Goal: Task Accomplishment & Management: Complete application form

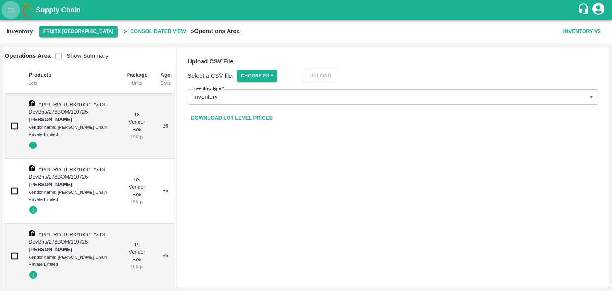
click at [9, 9] on icon "open drawer" at bounding box center [10, 10] width 9 height 9
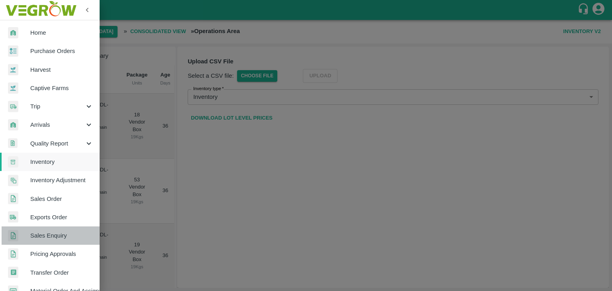
click at [53, 236] on span "Sales Enquiry" at bounding box center [61, 235] width 63 height 9
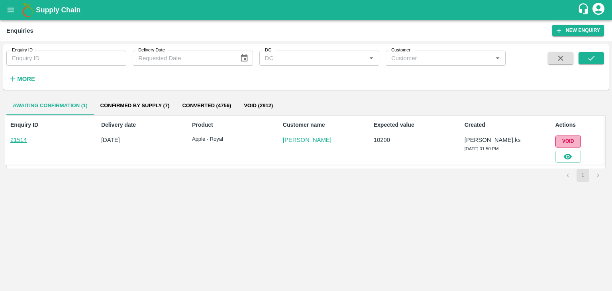
click at [574, 139] on button "Void" at bounding box center [569, 142] width 26 height 12
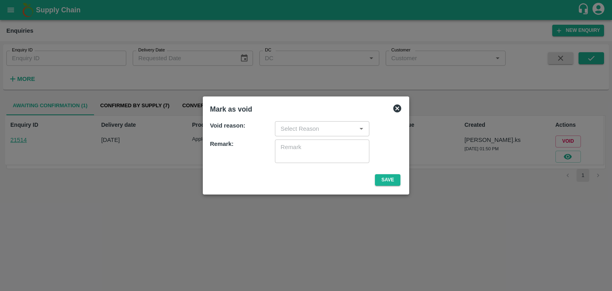
click at [356, 132] on div at bounding box center [361, 129] width 10 height 10
click at [360, 128] on icon "Open" at bounding box center [362, 129] width 4 height 2
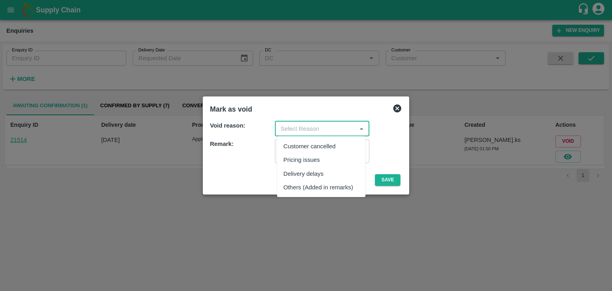
click at [311, 165] on div "Pricing issues" at bounding box center [321, 160] width 88 height 14
type input "Pricing issues"
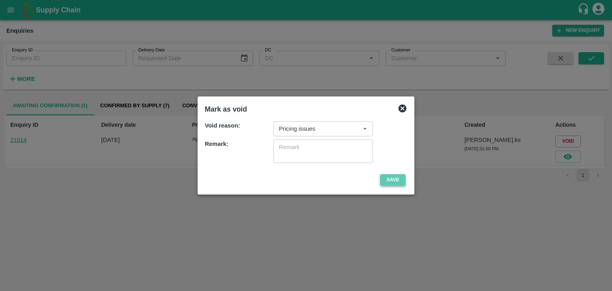
click at [387, 179] on button "Save" at bounding box center [393, 180] width 26 height 12
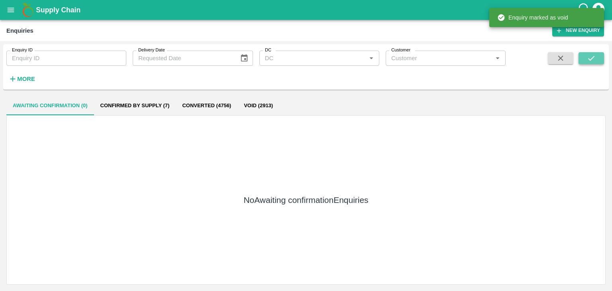
click at [595, 59] on icon "submit" at bounding box center [591, 58] width 9 height 9
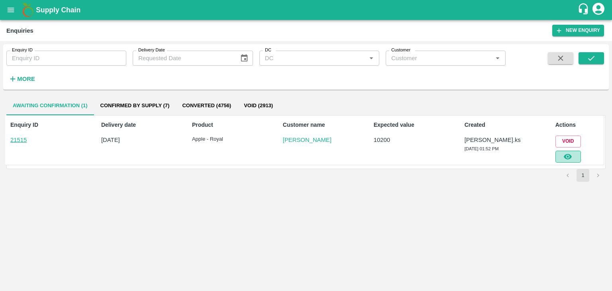
click at [572, 158] on icon "button" at bounding box center [568, 156] width 9 height 9
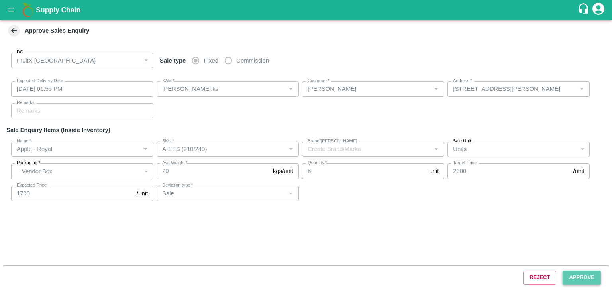
click at [576, 278] on button "Approve" at bounding box center [582, 278] width 38 height 14
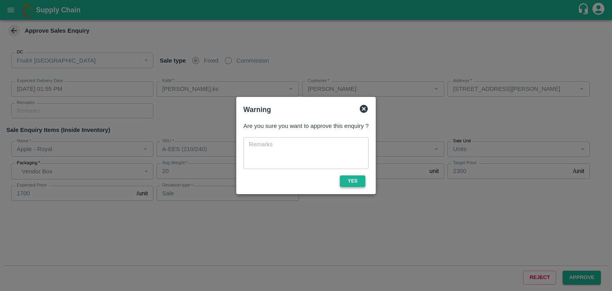
drag, startPoint x: 346, startPoint y: 189, endPoint x: 347, endPoint y: 181, distance: 7.3
click at [347, 181] on div "Are you sure you want to approve this enquiry ? x ​ Yes" at bounding box center [306, 153] width 132 height 71
click at [347, 181] on button "Yes" at bounding box center [353, 181] width 26 height 12
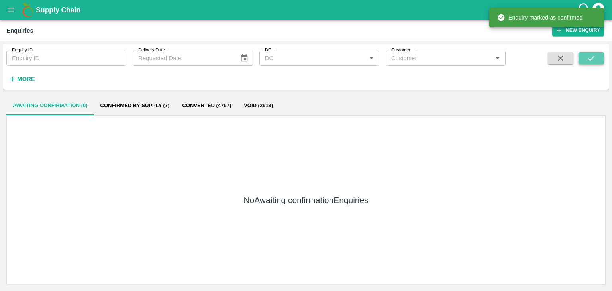
click at [599, 59] on button "submit" at bounding box center [592, 58] width 26 height 12
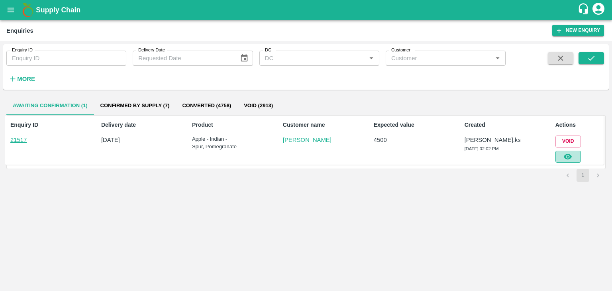
click at [578, 158] on button "button" at bounding box center [569, 157] width 26 height 12
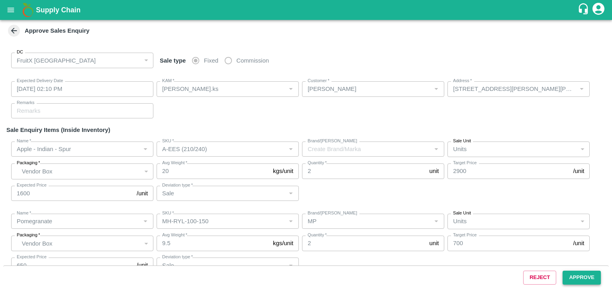
click at [587, 280] on button "Approve" at bounding box center [582, 278] width 38 height 14
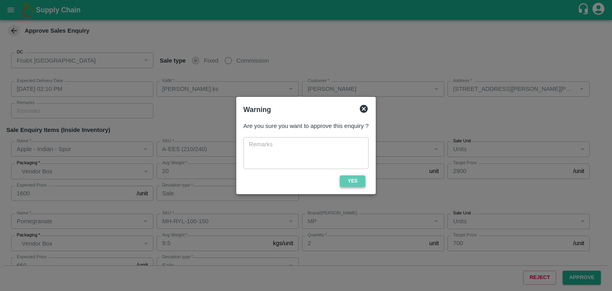
click at [356, 182] on button "Yes" at bounding box center [353, 181] width 26 height 12
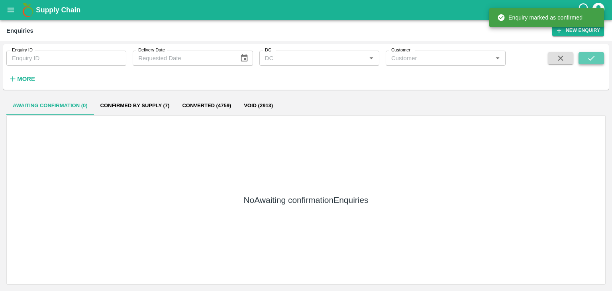
click at [596, 55] on button "submit" at bounding box center [592, 58] width 26 height 12
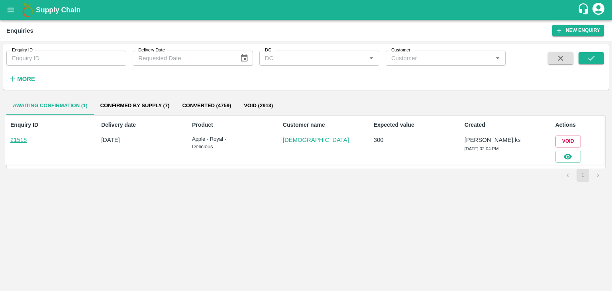
click at [571, 163] on div "Enquiry ID 21518 Delivery date [DATE] Product Apple - Royal - Delicious Custome…" at bounding box center [304, 140] width 599 height 49
click at [571, 161] on button "button" at bounding box center [569, 157] width 26 height 12
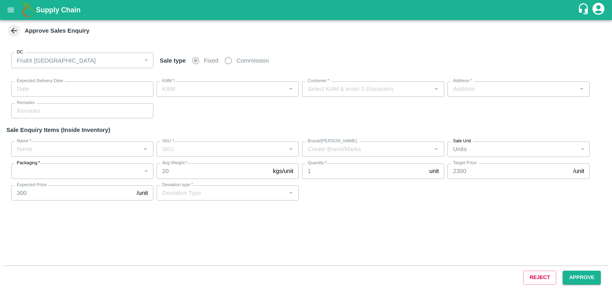
type input "[DATE] 02:15 PM"
type input "[PERSON_NAME].ks"
type input "[DEMOGRAPHIC_DATA]"
type input "I53, huskur fruits Market , Huskur fruits Market , [GEOGRAPHIC_DATA], [GEOGRAPH…"
type input "Apple - Royal - Delicious"
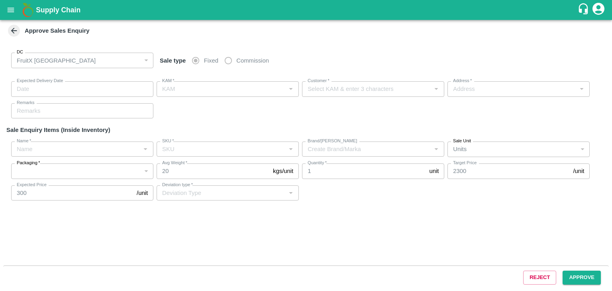
type input "A-Open Septt. -6L"
type input "Sale"
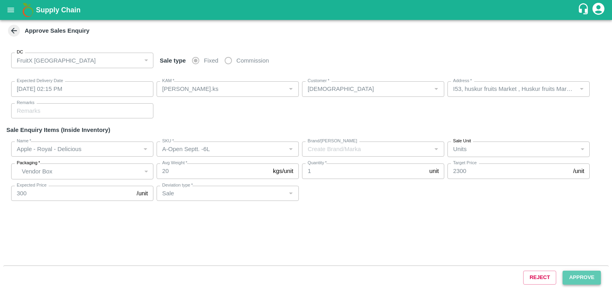
click at [579, 271] on button "Approve" at bounding box center [582, 278] width 38 height 14
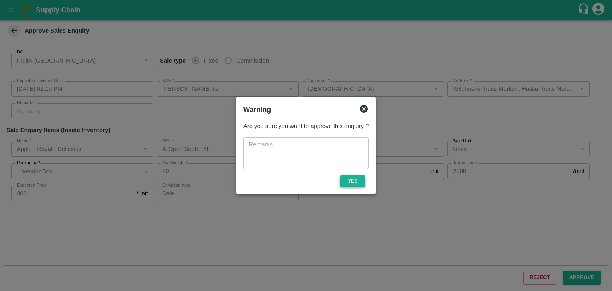
click at [351, 181] on button "Yes" at bounding box center [353, 181] width 26 height 12
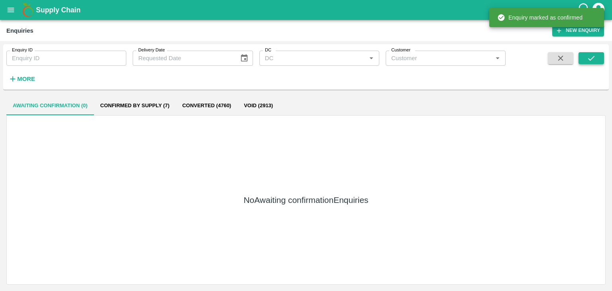
click at [593, 55] on icon "submit" at bounding box center [591, 58] width 9 height 9
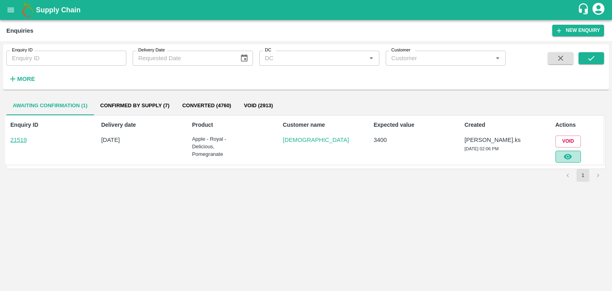
click at [567, 155] on icon "button" at bounding box center [568, 156] width 9 height 9
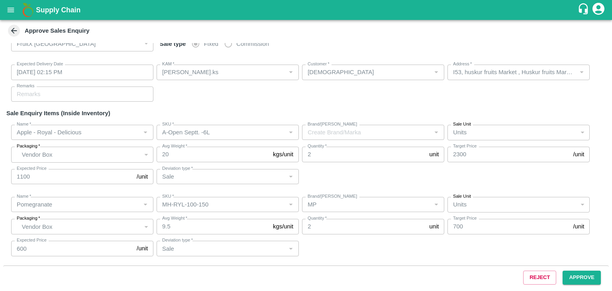
scroll to position [16, 0]
click at [572, 281] on button "Approve" at bounding box center [582, 278] width 38 height 14
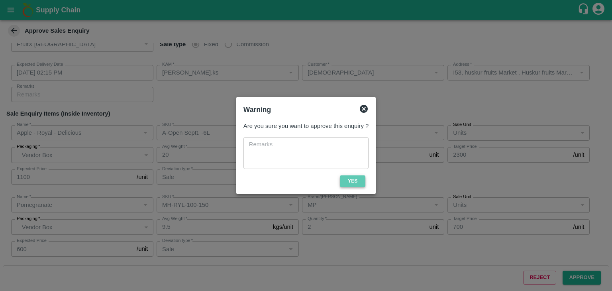
click at [348, 177] on button "Yes" at bounding box center [353, 181] width 26 height 12
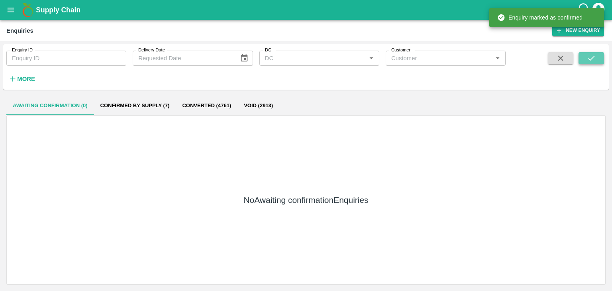
click at [583, 55] on button "submit" at bounding box center [592, 58] width 26 height 12
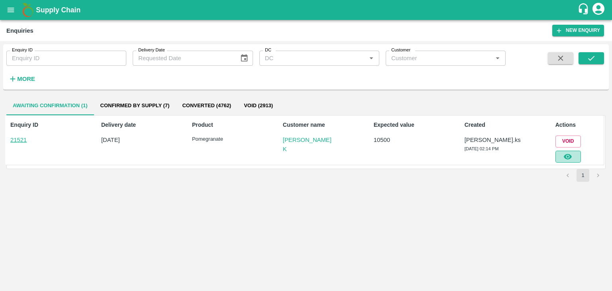
click at [578, 154] on button "button" at bounding box center [569, 157] width 26 height 12
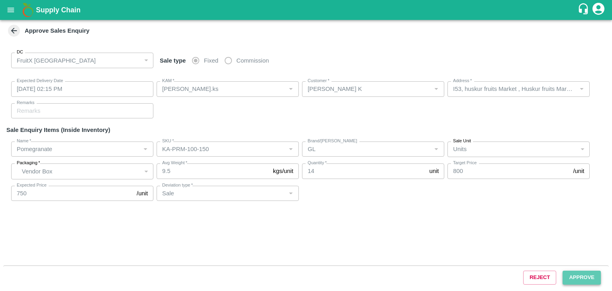
click at [572, 272] on button "Approve" at bounding box center [582, 278] width 38 height 14
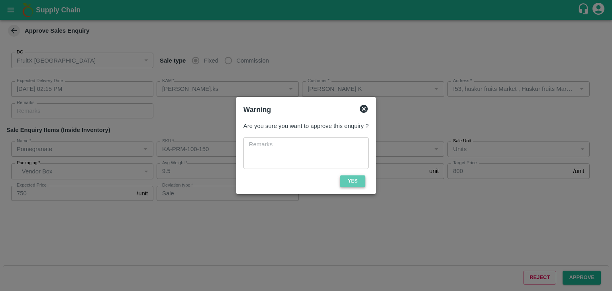
click at [358, 181] on button "Yes" at bounding box center [353, 181] width 26 height 12
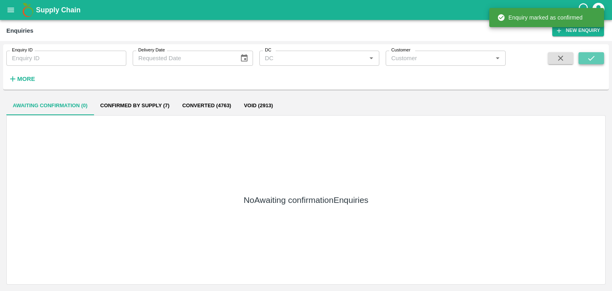
click at [596, 52] on button "submit" at bounding box center [592, 58] width 26 height 12
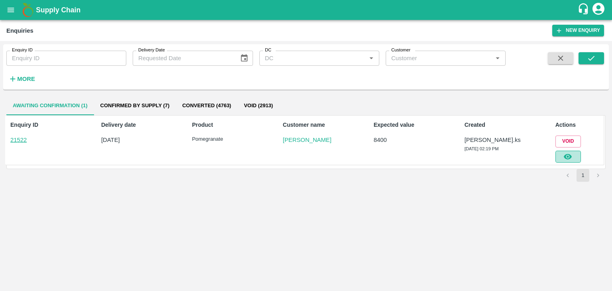
click at [564, 161] on button "button" at bounding box center [569, 157] width 26 height 12
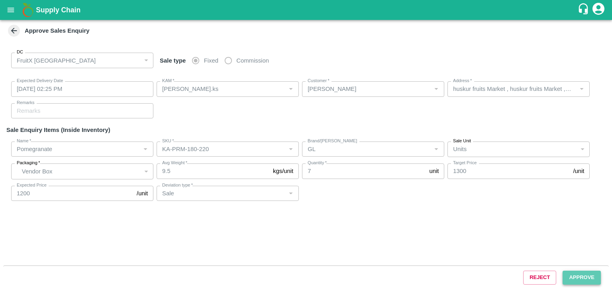
click at [584, 278] on button "Approve" at bounding box center [582, 278] width 38 height 14
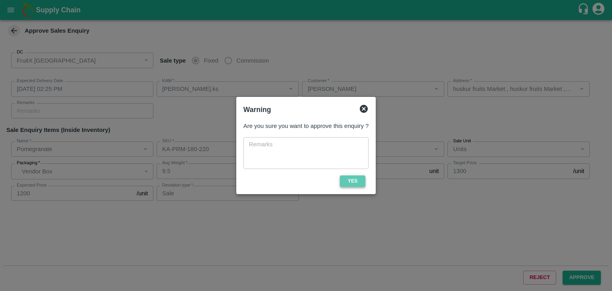
click at [348, 184] on button "Yes" at bounding box center [353, 181] width 26 height 12
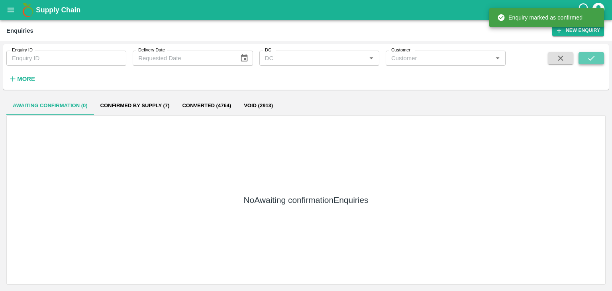
click at [600, 53] on button "submit" at bounding box center [592, 58] width 26 height 12
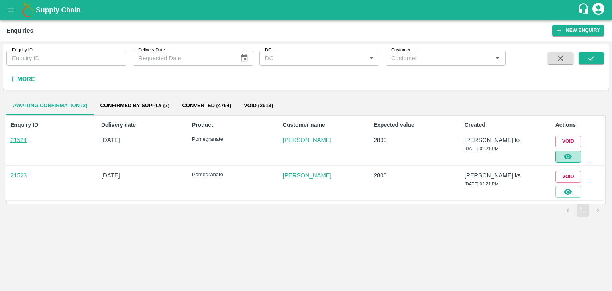
click at [564, 158] on icon "button" at bounding box center [568, 156] width 9 height 9
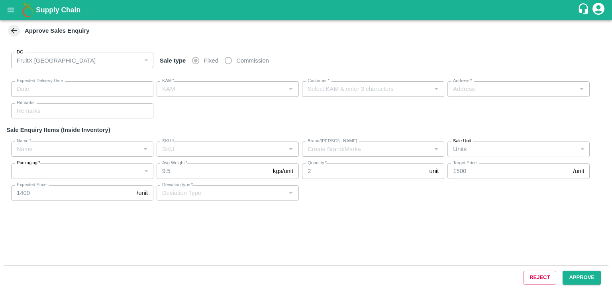
type input "[DATE] 02:25 PM"
type input "[PERSON_NAME].ks"
type input "[PERSON_NAME]"
type input "huskur fruits Market , huskur fruits Market , [GEOGRAPHIC_DATA], [GEOGRAPHIC_DA…"
type input "Pomegranate"
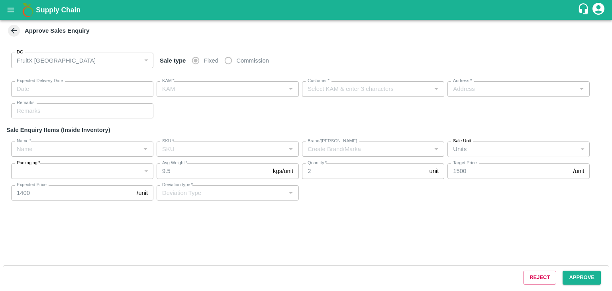
type input "KA-PRM-220-250"
type input "GL"
type input "Others"
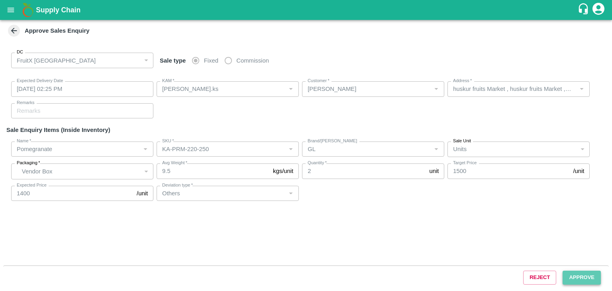
click at [570, 278] on button "Approve" at bounding box center [582, 278] width 38 height 14
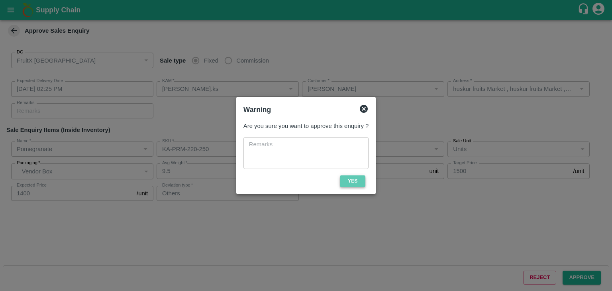
click at [352, 179] on button "Yes" at bounding box center [353, 181] width 26 height 12
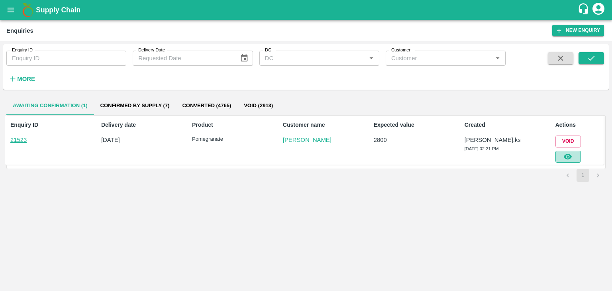
click at [561, 157] on button "button" at bounding box center [569, 157] width 26 height 12
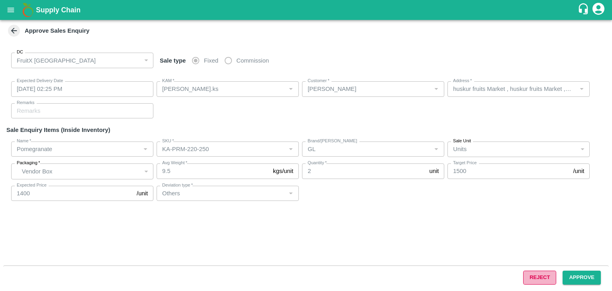
click at [541, 271] on button "Reject" at bounding box center [539, 278] width 33 height 14
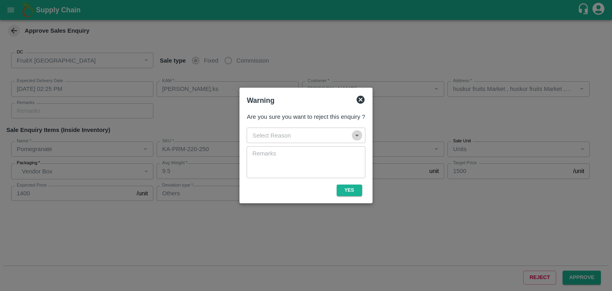
click at [360, 134] on icon "Open" at bounding box center [357, 135] width 9 height 9
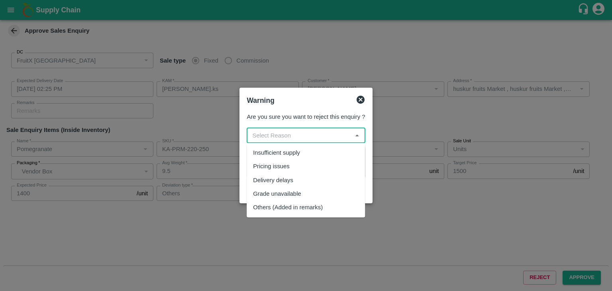
click at [285, 168] on div "Pricing issues" at bounding box center [271, 166] width 37 height 9
type input "Pricing issues"
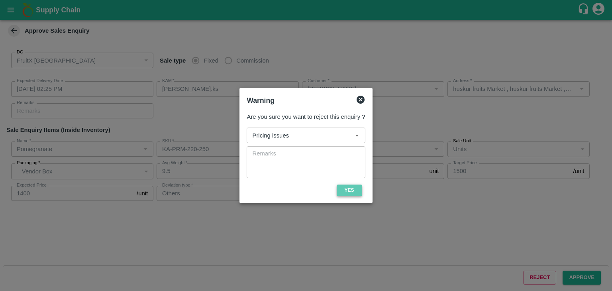
click at [341, 192] on button "Yes" at bounding box center [350, 191] width 26 height 12
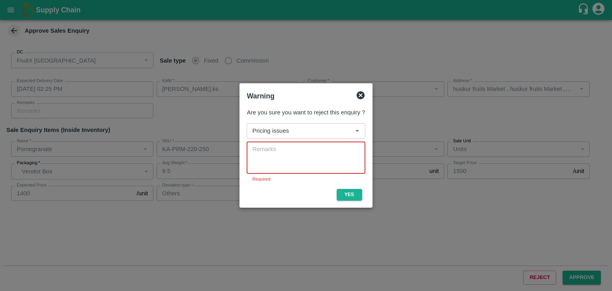
click at [314, 161] on textarea at bounding box center [305, 157] width 107 height 25
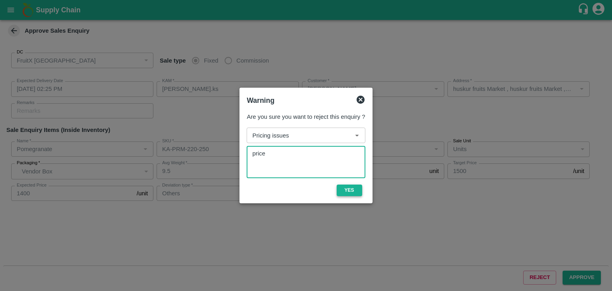
type textarea "price"
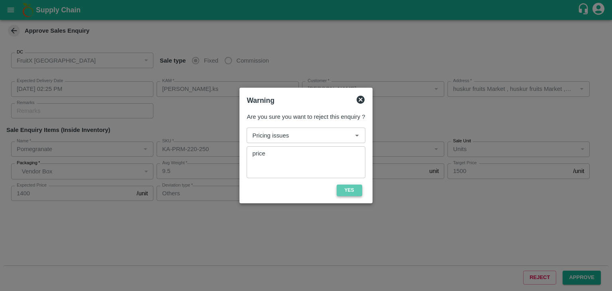
click at [348, 192] on button "Yes" at bounding box center [350, 191] width 26 height 12
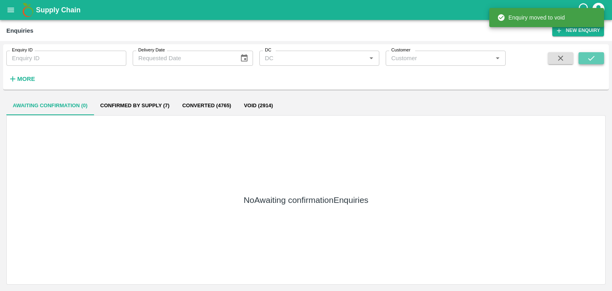
click at [600, 56] on button "submit" at bounding box center [592, 58] width 26 height 12
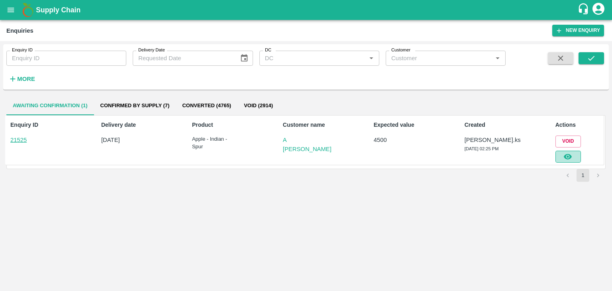
click at [563, 153] on button "button" at bounding box center [569, 157] width 26 height 12
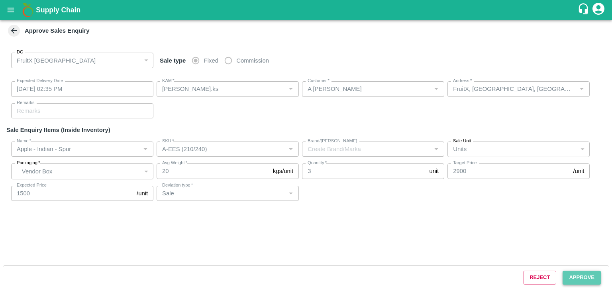
click at [586, 282] on button "Approve" at bounding box center [582, 278] width 38 height 14
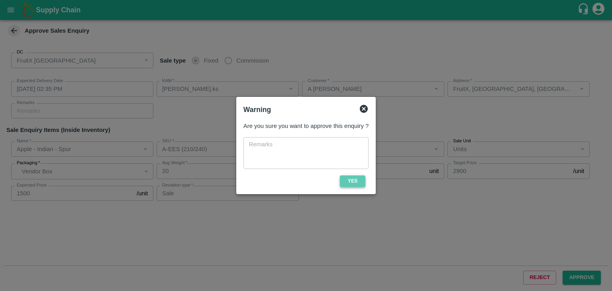
click at [352, 178] on button "Yes" at bounding box center [353, 181] width 26 height 12
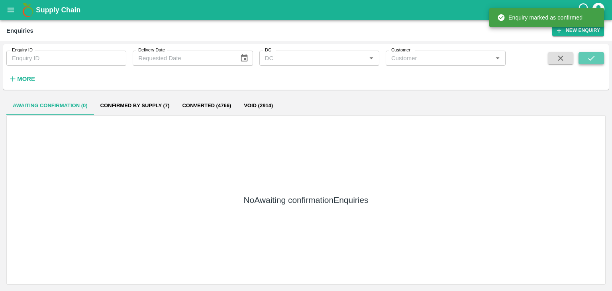
click at [597, 58] on button "submit" at bounding box center [592, 58] width 26 height 12
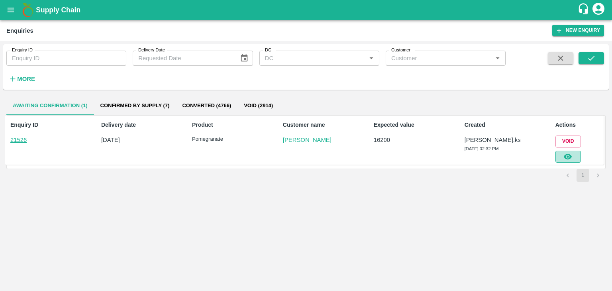
click at [562, 156] on button "button" at bounding box center [569, 157] width 26 height 12
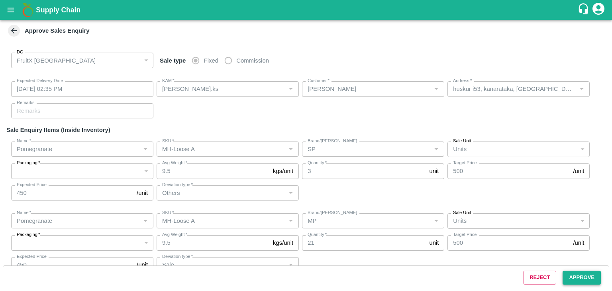
type input "[DATE] 02:35 PM"
type input "[PERSON_NAME].ks"
type input "[PERSON_NAME]"
type input "huskur i53, kanarataka, [GEOGRAPHIC_DATA], [GEOGRAPHIC_DATA] ([GEOGRAPHIC_DATA]…"
type input "Pomegranate"
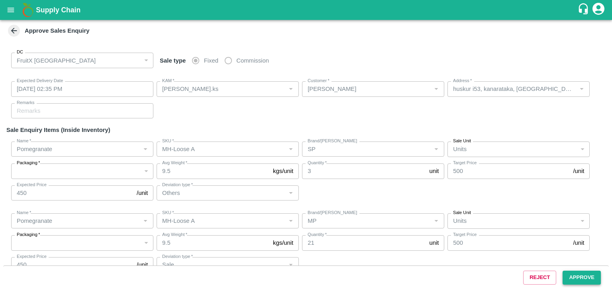
type input "MH-Loose A"
type input "SP"
type input "Others"
type input "Pomegranate"
type input "MH-Loose A"
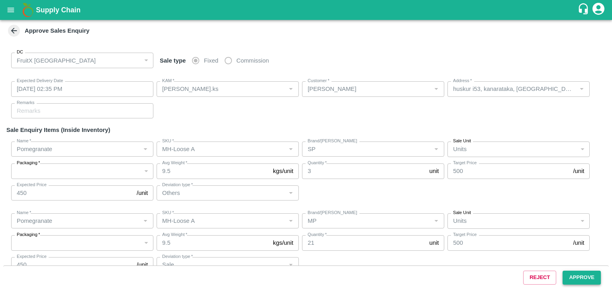
type input "MP"
type input "Sale"
type input "Pomegranate"
type input "KA-Loose A"
type input "GL"
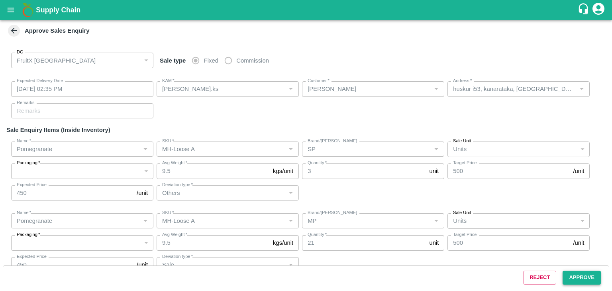
type input "Sale"
type input "Pomegranate"
type input "KA-Loose B"
type input "GL"
click at [579, 275] on button "Approve" at bounding box center [582, 278] width 38 height 14
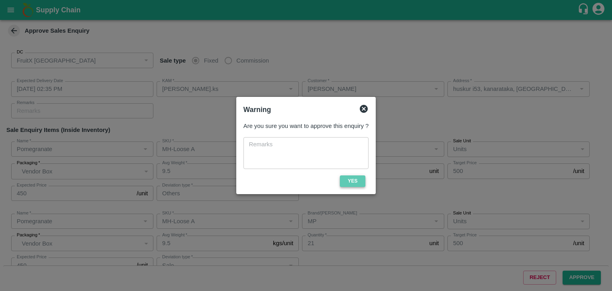
click at [357, 177] on button "Yes" at bounding box center [353, 181] width 26 height 12
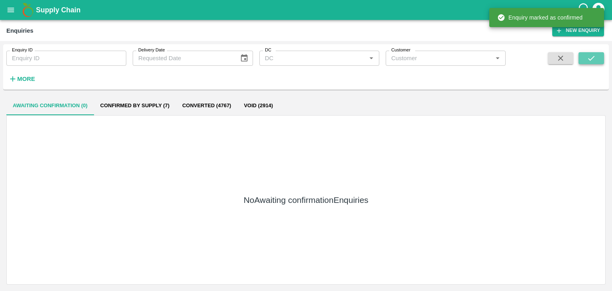
click at [583, 58] on button "submit" at bounding box center [592, 58] width 26 height 12
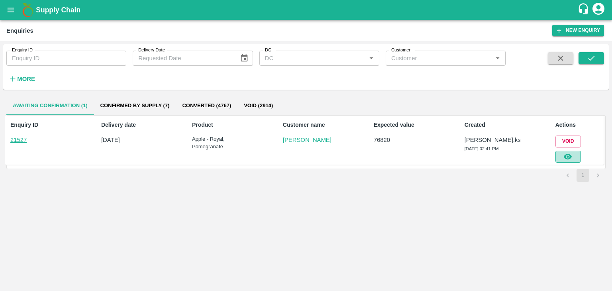
click at [576, 153] on button "button" at bounding box center [569, 157] width 26 height 12
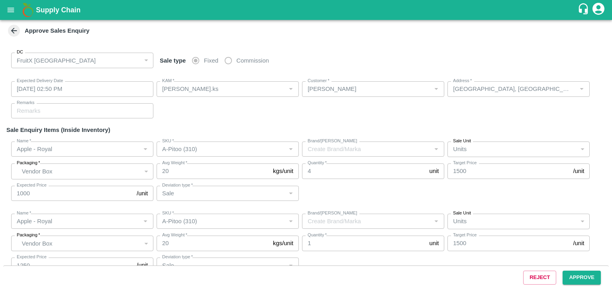
type input "[DATE] 02:50 PM"
type input "[PERSON_NAME].ks"
type input "[PERSON_NAME]"
type input "[GEOGRAPHIC_DATA], [GEOGRAPHIC_DATA], [GEOGRAPHIC_DATA] , [GEOGRAPHIC_DATA] ([G…"
type input "Apple - Royal"
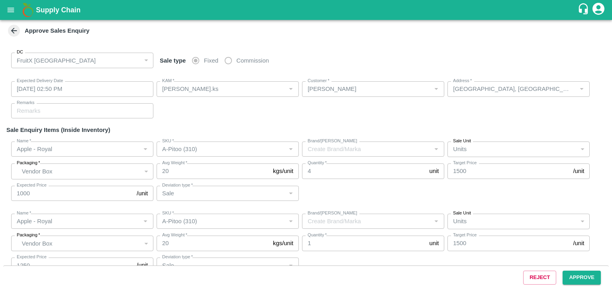
type input "A-Pitoo (310)"
type input "Sale"
type input "Apple - Royal"
type input "A-Pitoo (310)"
type input "Sale"
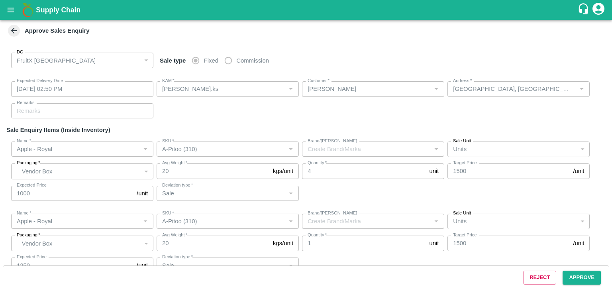
type input "Apple - Royal"
type input "B-Pitoo (310)"
type input "Sale"
type input "Apple - Royal"
type input "A-Pitoo (310)"
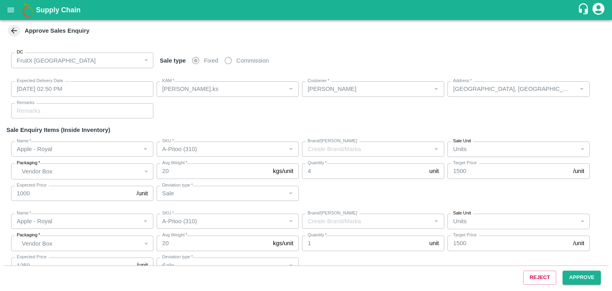
type input "Sale"
type input "Apple - Royal"
type input "B-Pitoo (310)"
type input "Sale"
type input "Apple - Royal"
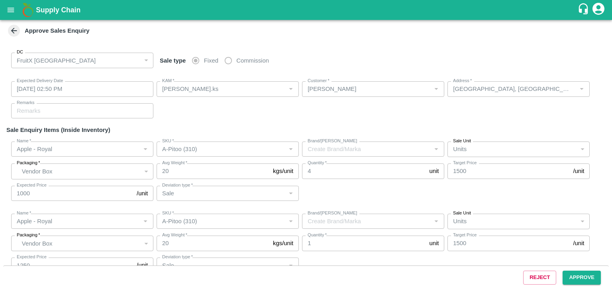
type input "A-Pitoo (310)"
type input "Sale"
type input "Pomegranate"
type input "MH-RYL-100-150"
type input "MP"
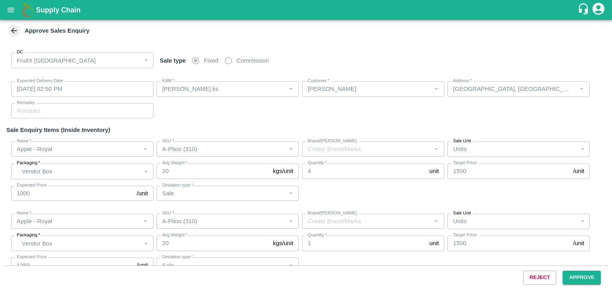
type input "Sale"
click at [581, 275] on button "Approve" at bounding box center [582, 278] width 38 height 14
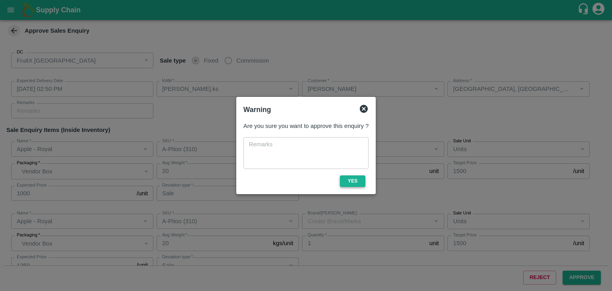
click at [344, 179] on button "Yes" at bounding box center [353, 181] width 26 height 12
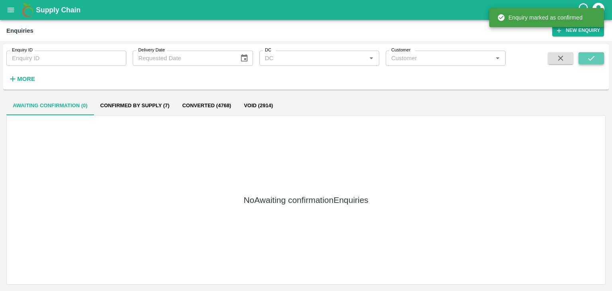
click at [600, 55] on button "submit" at bounding box center [592, 58] width 26 height 12
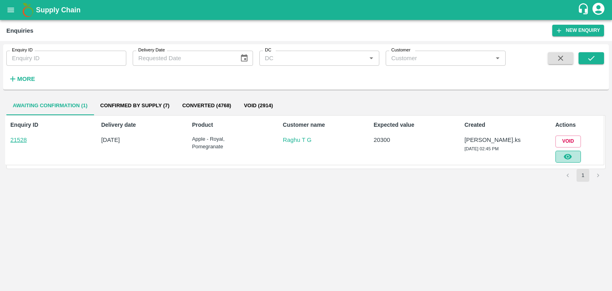
click at [577, 157] on button "button" at bounding box center [569, 157] width 26 height 12
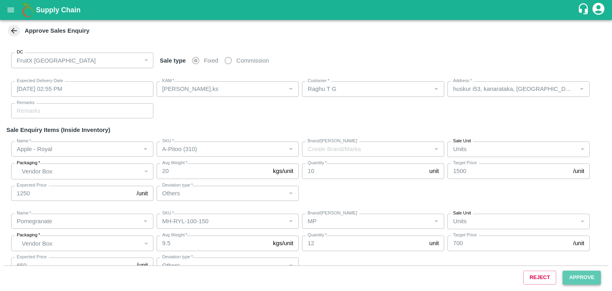
click at [573, 272] on button "Approve" at bounding box center [582, 278] width 38 height 14
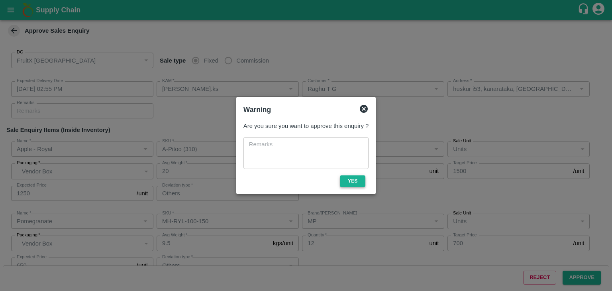
click at [355, 184] on button "Yes" at bounding box center [353, 181] width 26 height 12
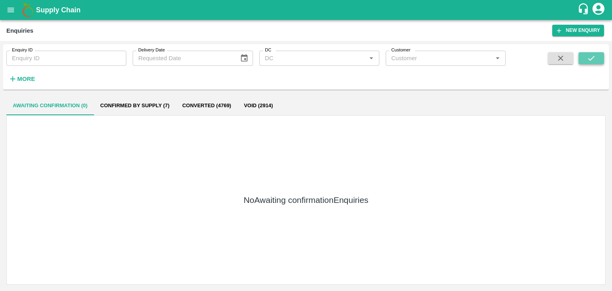
click at [591, 58] on icon "submit" at bounding box center [591, 58] width 9 height 9
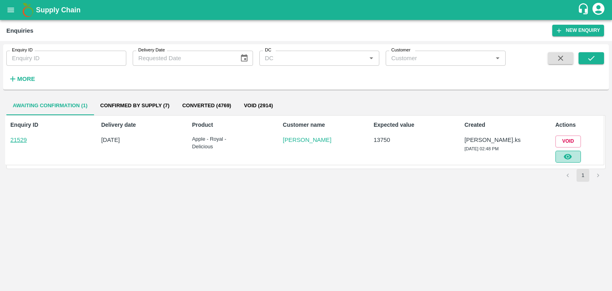
click at [566, 151] on button "button" at bounding box center [569, 157] width 26 height 12
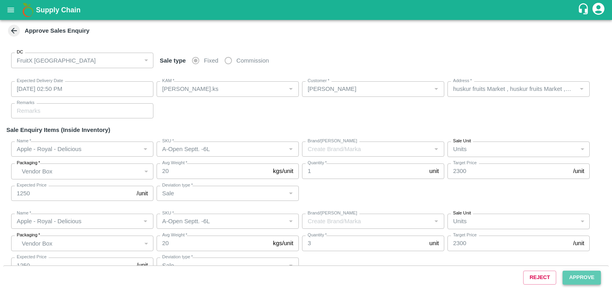
click at [590, 277] on button "Approve" at bounding box center [582, 278] width 38 height 14
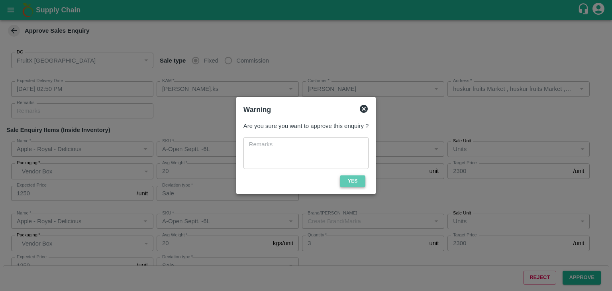
click at [355, 178] on button "Yes" at bounding box center [353, 181] width 26 height 12
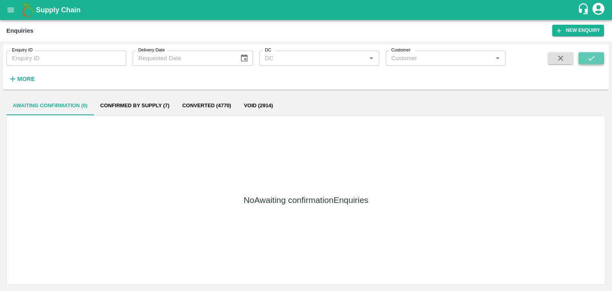
click at [580, 59] on button "submit" at bounding box center [592, 58] width 26 height 12
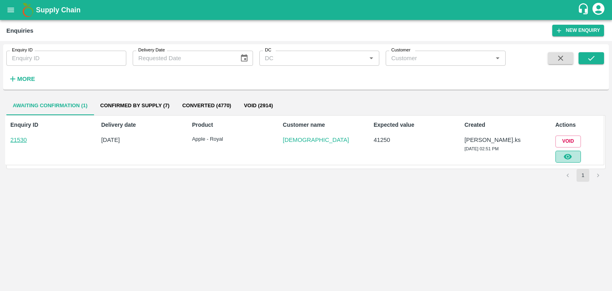
click at [577, 154] on button "button" at bounding box center [569, 157] width 26 height 12
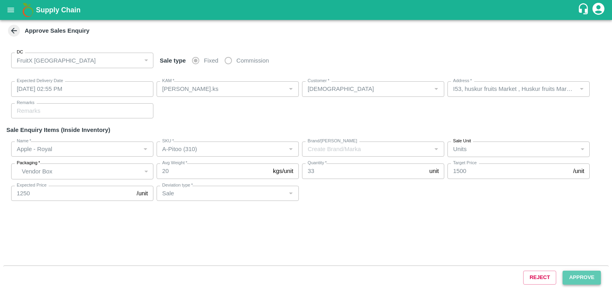
click at [580, 274] on button "Approve" at bounding box center [582, 278] width 38 height 14
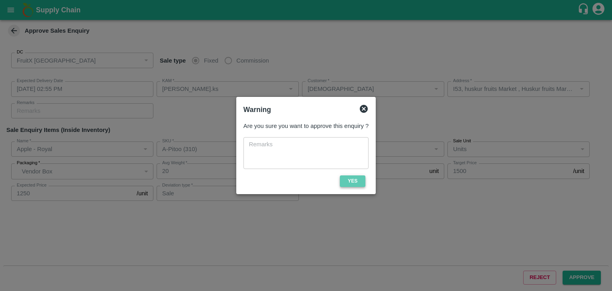
click at [351, 177] on button "Yes" at bounding box center [353, 181] width 26 height 12
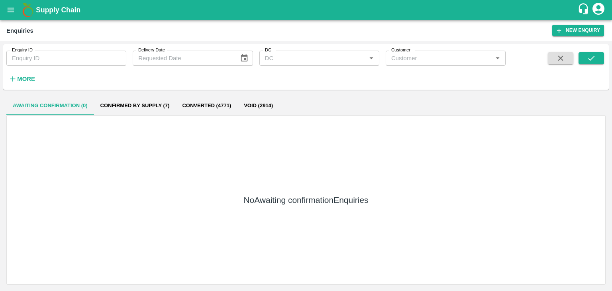
click at [590, 51] on div "Enquiry ID Enquiry ID Delivery Date Delivery Date DC DC   * Customer Customer  …" at bounding box center [306, 66] width 606 height 39
click at [588, 62] on icon "submit" at bounding box center [591, 58] width 9 height 9
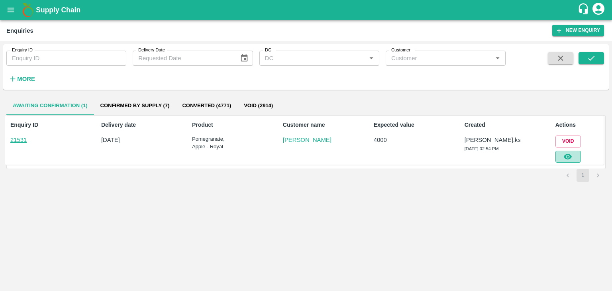
click at [574, 155] on button "button" at bounding box center [569, 157] width 26 height 12
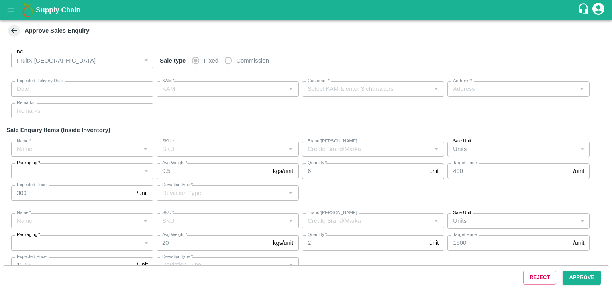
type input "[DATE] 02:55 PM"
type input "[PERSON_NAME].ks"
type input "[PERSON_NAME]"
type input "[STREET_ADDRESS]"
type input "Pomegranate"
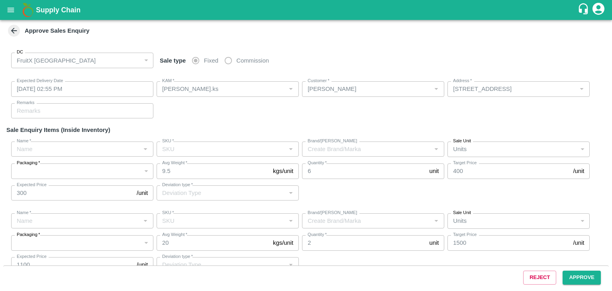
type input "KA-Green"
type input "GL"
type input "Others"
type input "Apple - Royal"
type input "B-Pitoo (310)"
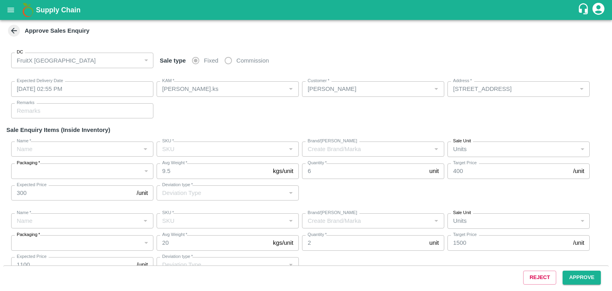
type input "Others"
click at [581, 277] on button "Approve" at bounding box center [582, 278] width 38 height 14
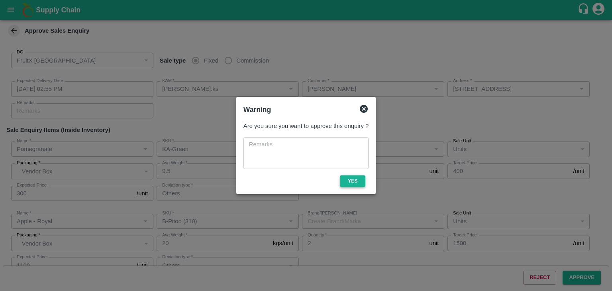
click at [344, 179] on button "Yes" at bounding box center [353, 181] width 26 height 12
click at [344, 179] on span "Yes" at bounding box center [353, 181] width 32 height 12
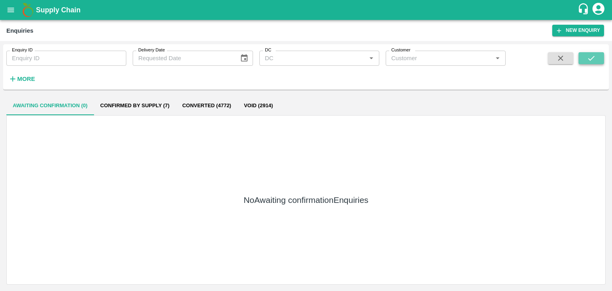
click at [588, 58] on icon "submit" at bounding box center [591, 58] width 9 height 9
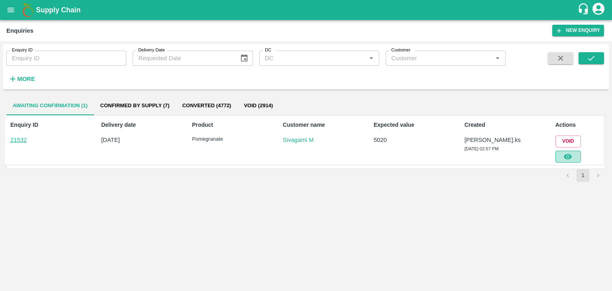
click at [574, 159] on button "button" at bounding box center [569, 157] width 26 height 12
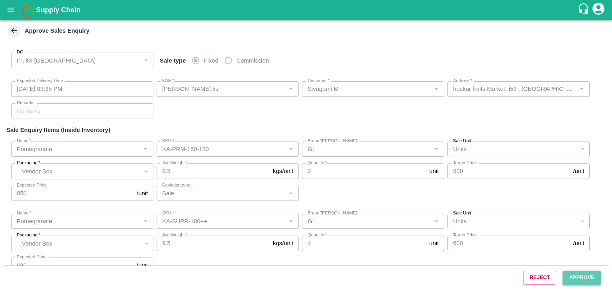
click at [582, 273] on button "Approve" at bounding box center [582, 278] width 38 height 14
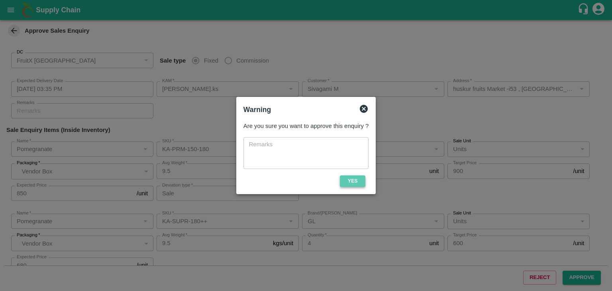
click at [357, 182] on button "Yes" at bounding box center [353, 181] width 26 height 12
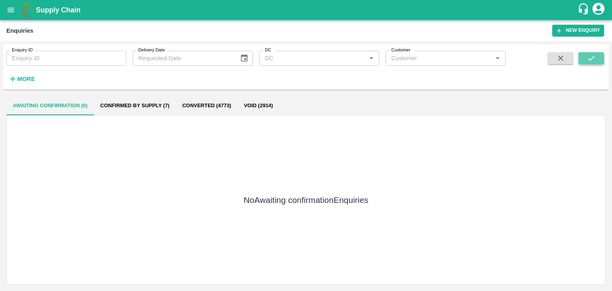
click at [590, 57] on icon "submit" at bounding box center [591, 58] width 9 height 9
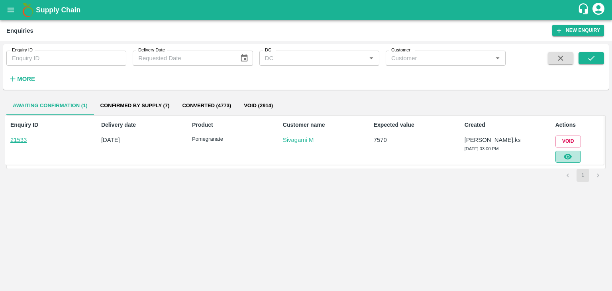
click at [568, 154] on icon "button" at bounding box center [568, 157] width 8 height 6
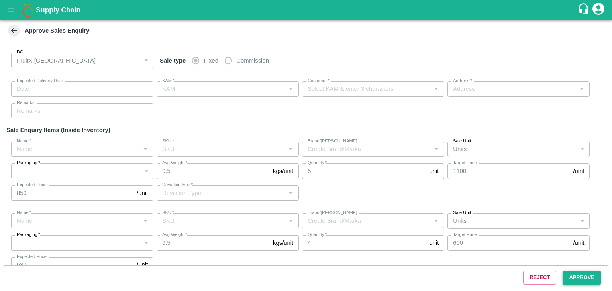
type input "[DATE] 03:10 PM"
type input "[PERSON_NAME].ks"
type input "Sivagami M"
type input "huskur fruits Market -i53 , [GEOGRAPHIC_DATA] , [GEOGRAPHIC_DATA], [GEOGRAPHIC_…"
type input "Pomegranate"
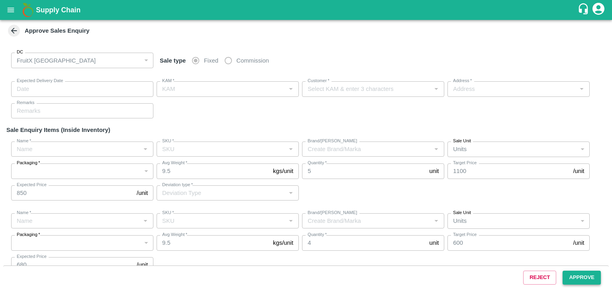
type input "KA-PRM-150-180"
type input "GL"
type input "Sale"
type input "Pomegranate"
type input "KA-SUPR-180++"
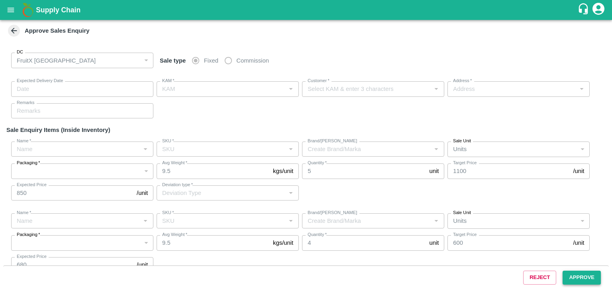
type input "GL"
type input "Pomegranate"
type input "KA-SUPR-100++"
type input "GL"
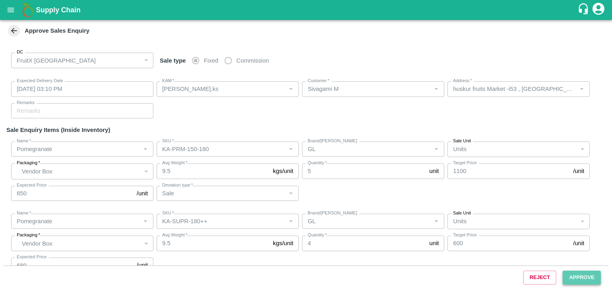
click at [588, 277] on button "Approve" at bounding box center [582, 278] width 38 height 14
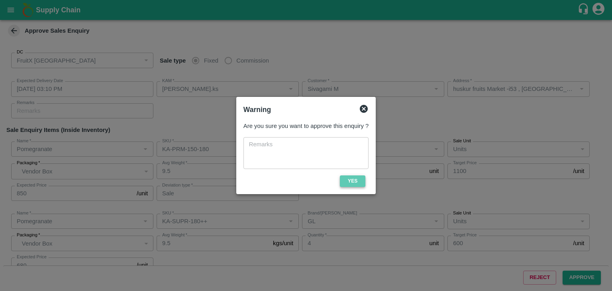
click at [352, 182] on button "Yes" at bounding box center [353, 181] width 26 height 12
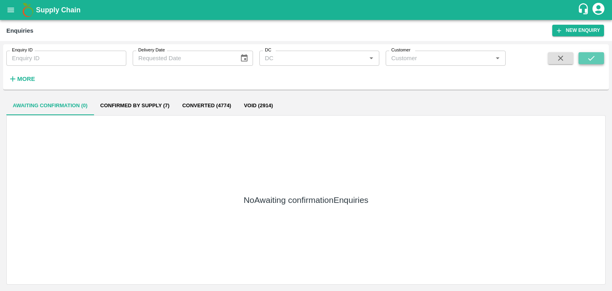
click at [589, 56] on icon "submit" at bounding box center [591, 58] width 9 height 9
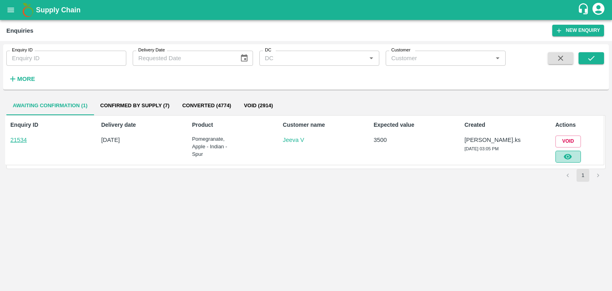
click at [572, 152] on icon "button" at bounding box center [568, 156] width 9 height 9
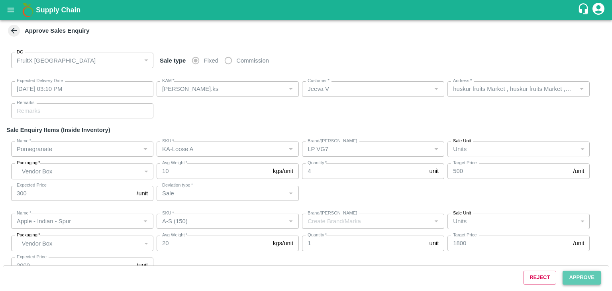
click at [579, 271] on button "Approve" at bounding box center [582, 278] width 38 height 14
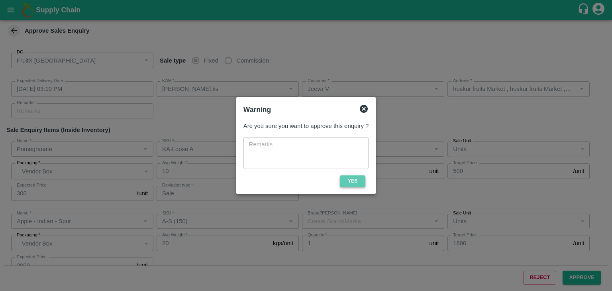
click at [348, 184] on button "Yes" at bounding box center [353, 181] width 26 height 12
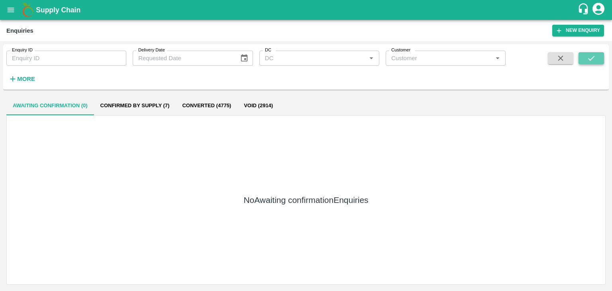
click at [594, 57] on icon "submit" at bounding box center [591, 58] width 6 height 5
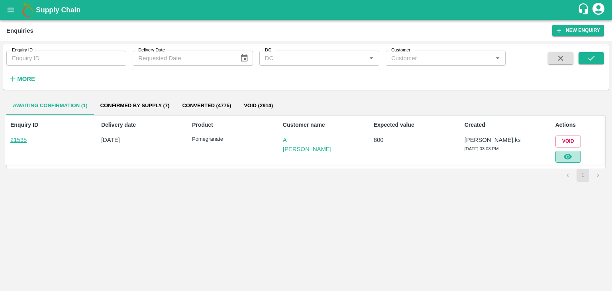
click at [568, 153] on icon "button" at bounding box center [568, 156] width 9 height 9
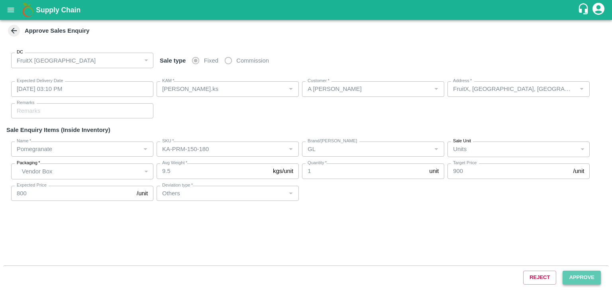
click at [573, 273] on button "Approve" at bounding box center [582, 278] width 38 height 14
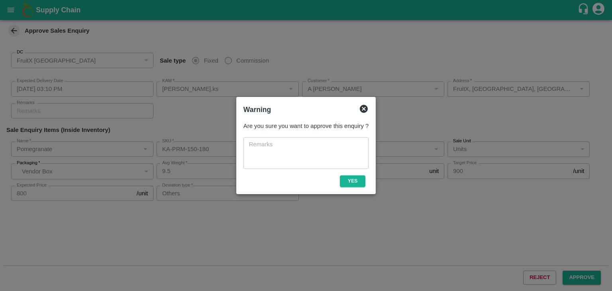
click at [358, 173] on div "Are you sure you want to approve this enquiry ? x ​ Yes" at bounding box center [306, 153] width 132 height 71
click at [353, 177] on button "Yes" at bounding box center [353, 181] width 26 height 12
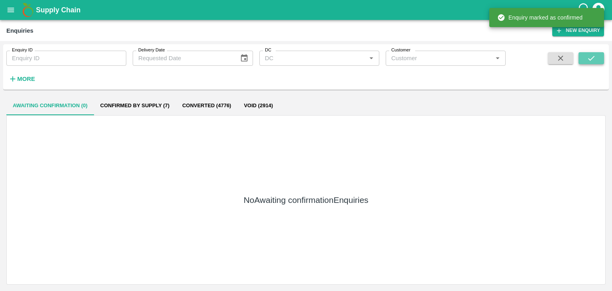
click at [603, 59] on button "submit" at bounding box center [592, 58] width 26 height 12
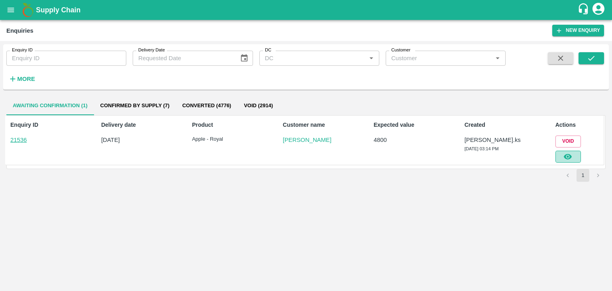
click at [572, 153] on icon "button" at bounding box center [568, 156] width 9 height 9
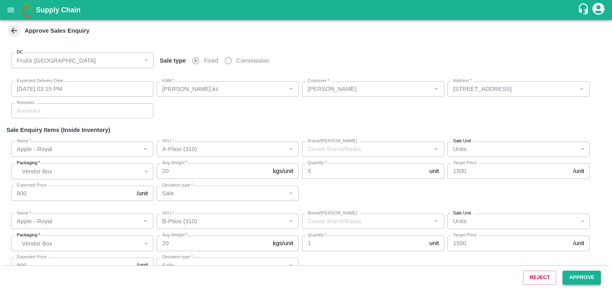
click at [568, 283] on button "Approve" at bounding box center [582, 278] width 38 height 14
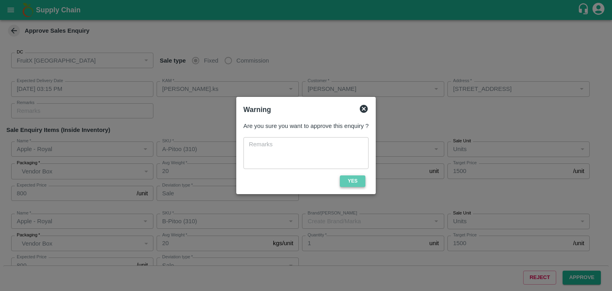
click at [353, 178] on button "Yes" at bounding box center [353, 181] width 26 height 12
